Goal: Information Seeking & Learning: Find specific fact

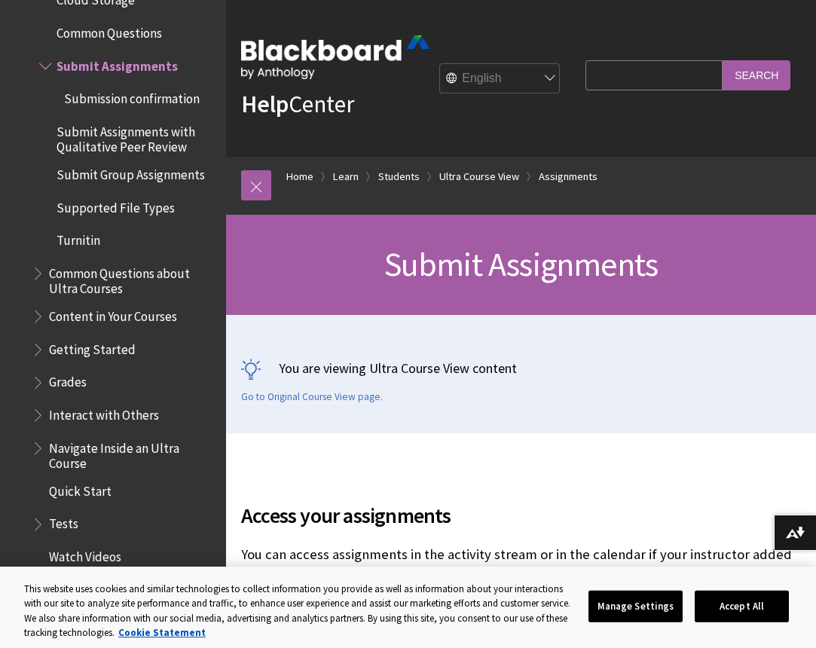
click at [638, 75] on input "Search Query" at bounding box center [654, 74] width 137 height 29
type input "AI conversation role play"
click at [757, 75] on input "Search" at bounding box center [757, 74] width 68 height 29
click at [746, 81] on input "Search" at bounding box center [757, 74] width 68 height 29
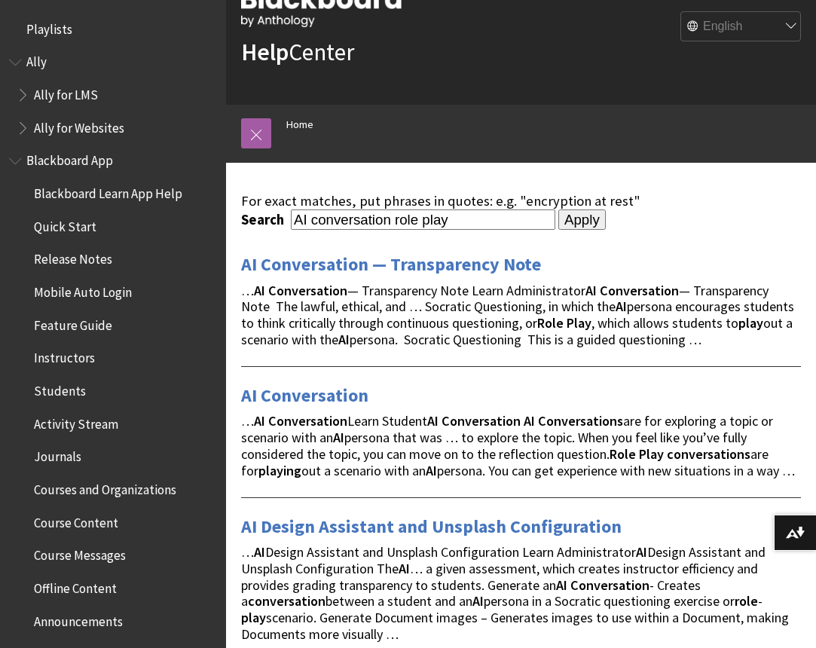
scroll to position [51, 0]
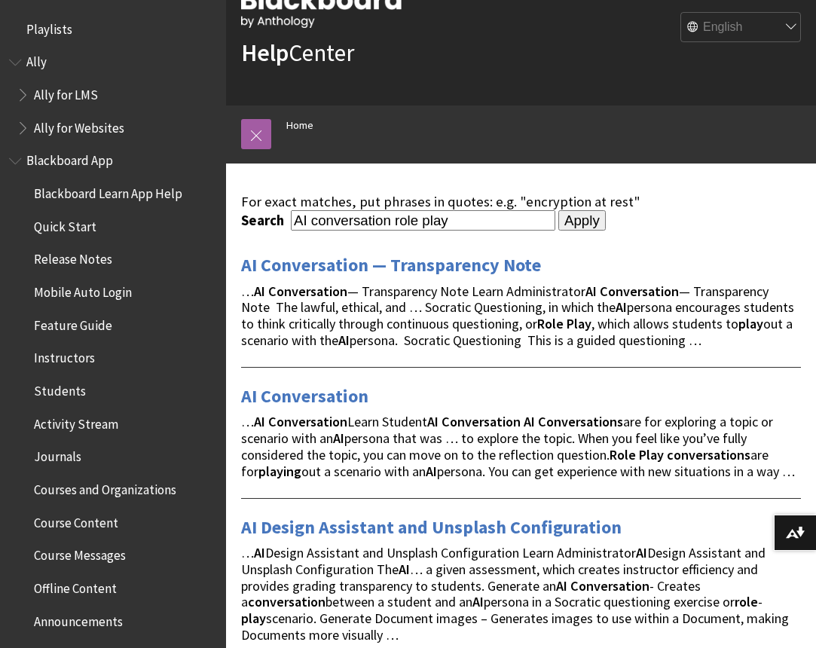
click at [479, 217] on input "AI conversation role play" at bounding box center [423, 220] width 265 height 20
type input "AI conversation role play access"
click at [559, 219] on input "Apply" at bounding box center [582, 220] width 47 height 21
